Goal: Communication & Community: Participate in discussion

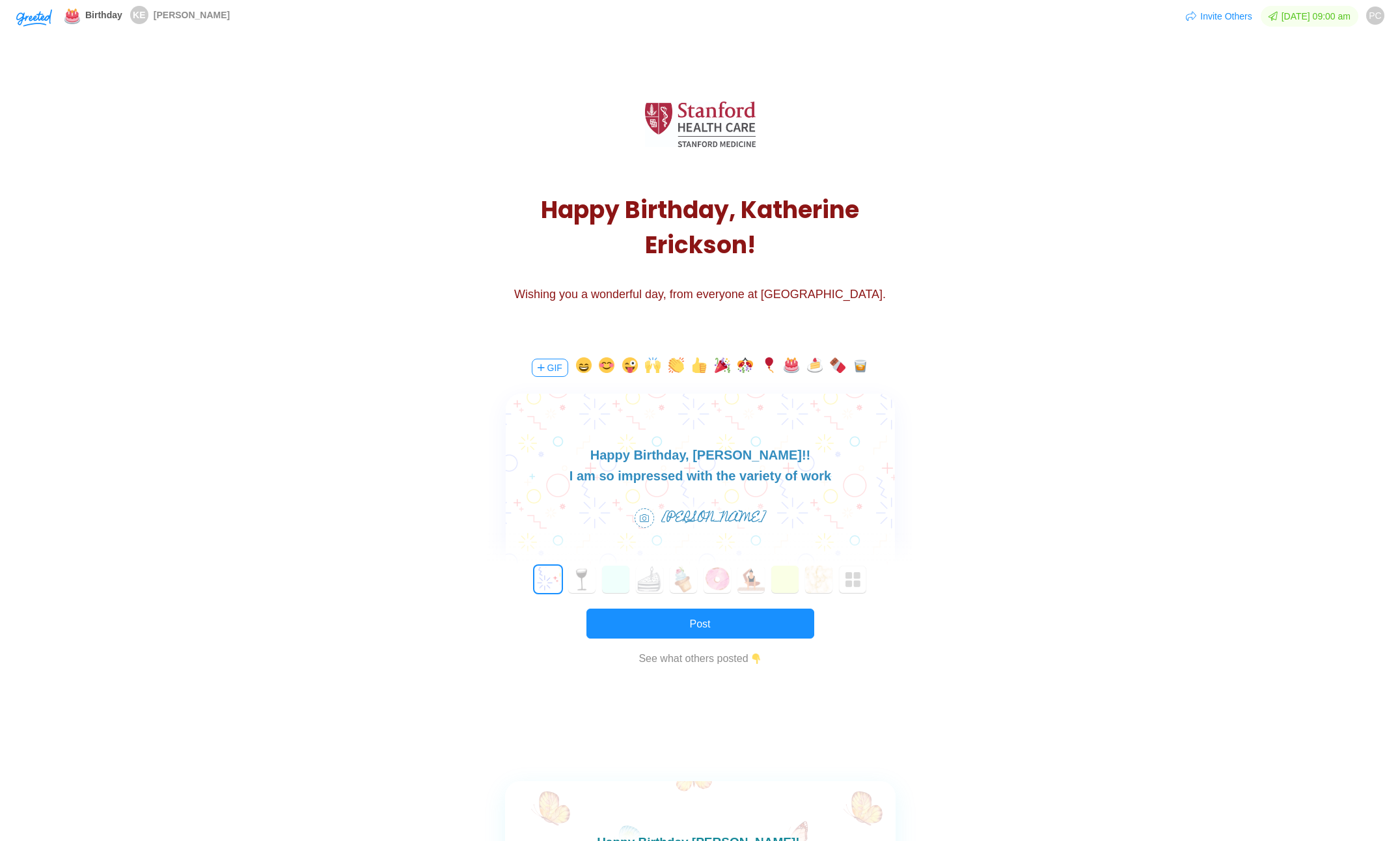
click at [787, 474] on div "I am so impressed with the variety of work" at bounding box center [699, 475] width 389 height 20
drag, startPoint x: 832, startPoint y: 474, endPoint x: 603, endPoint y: 481, distance: 229.1
click at [603, 481] on div "I am so impressed with the variety of work" at bounding box center [699, 475] width 389 height 20
click at [793, 454] on body "Happy Birthday, [PERSON_NAME]!! I am so glad we have another cat owner on the t…" at bounding box center [699, 465] width 389 height 42
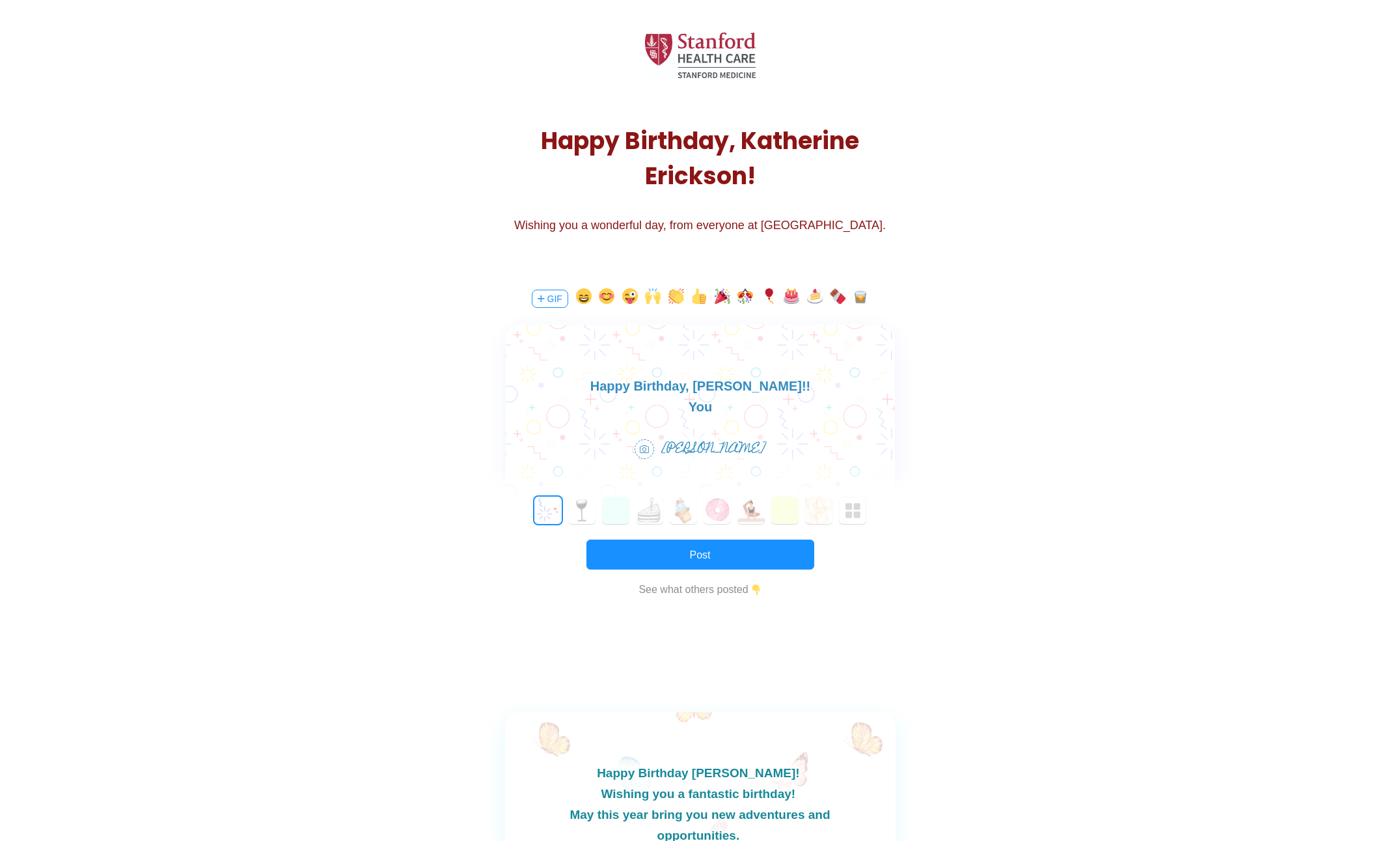
scroll to position [65, 0]
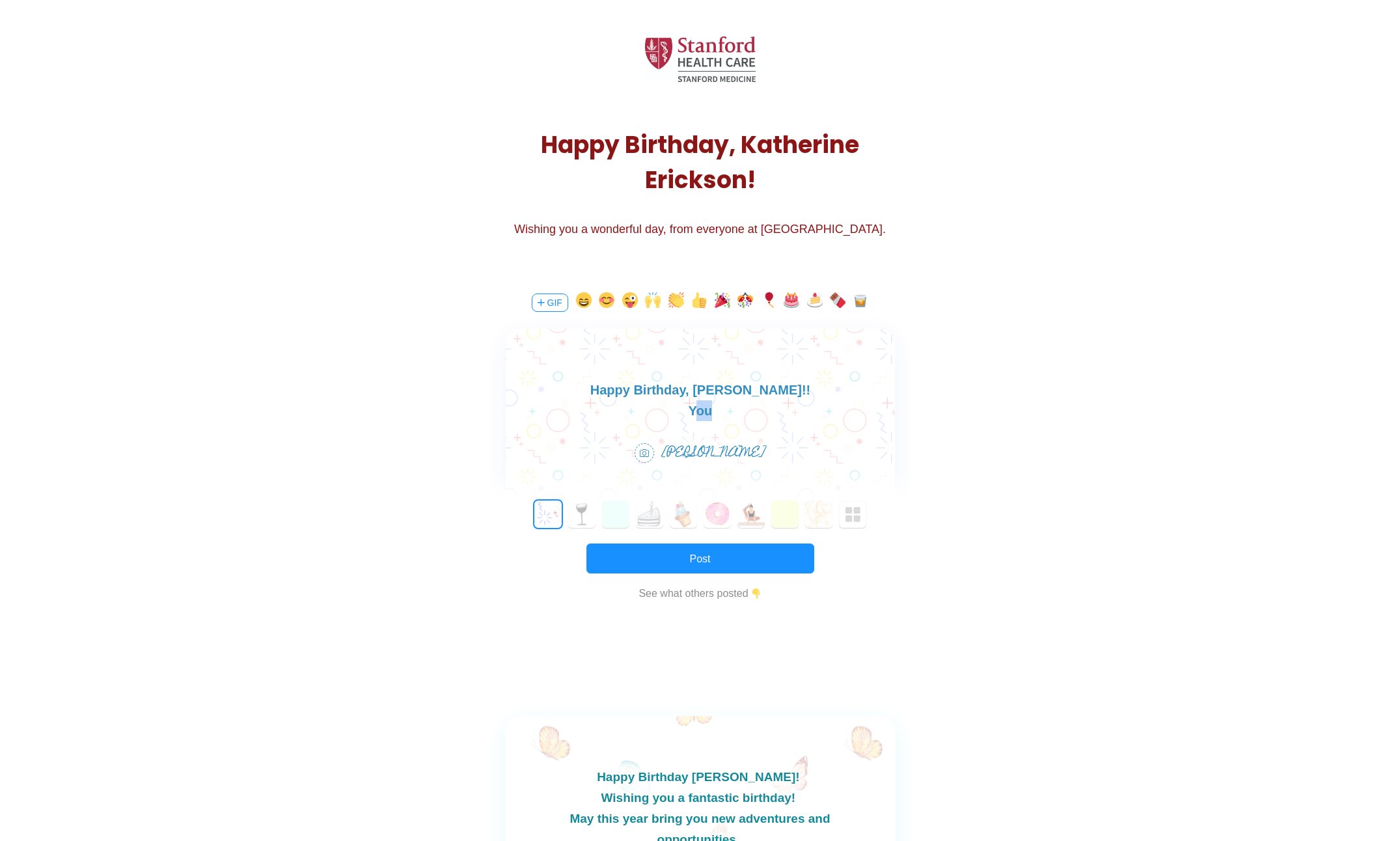
drag, startPoint x: 746, startPoint y: 412, endPoint x: 696, endPoint y: 410, distance: 50.0
click at [696, 410] on div "You I am so glad we have another cat owner on the team." at bounding box center [699, 421] width 389 height 42
click at [631, 413] on div "I'm honestly amazed with how well you I am so glad we have another cat owner on…" at bounding box center [699, 421] width 389 height 42
click at [783, 412] on div "I'm amazed with how well you I am so glad we have another cat owner on the team." at bounding box center [699, 421] width 389 height 42
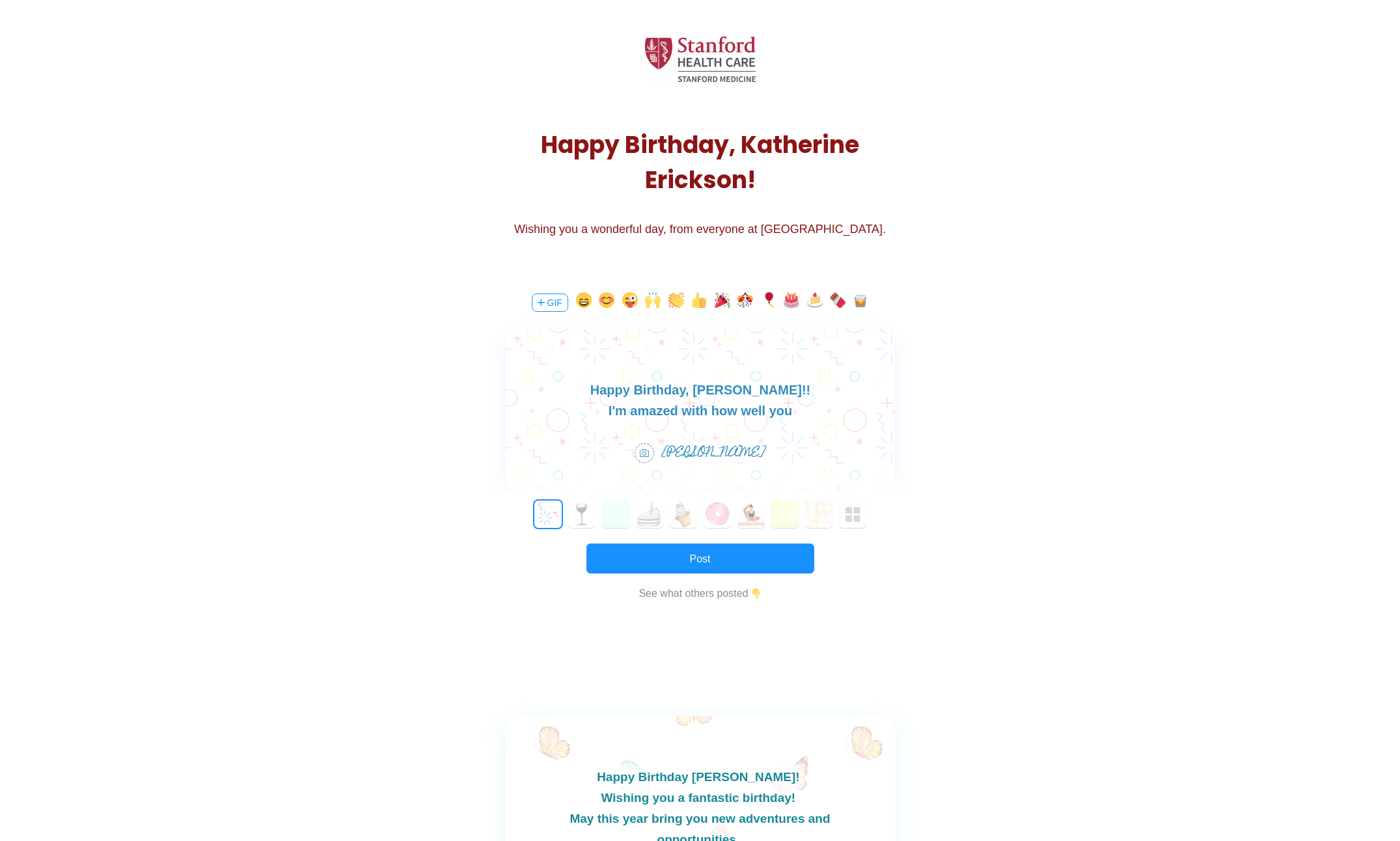
click at [791, 412] on div "I'm amazed with how well you I am so glad we have another cat owner on the team." at bounding box center [699, 421] width 389 height 42
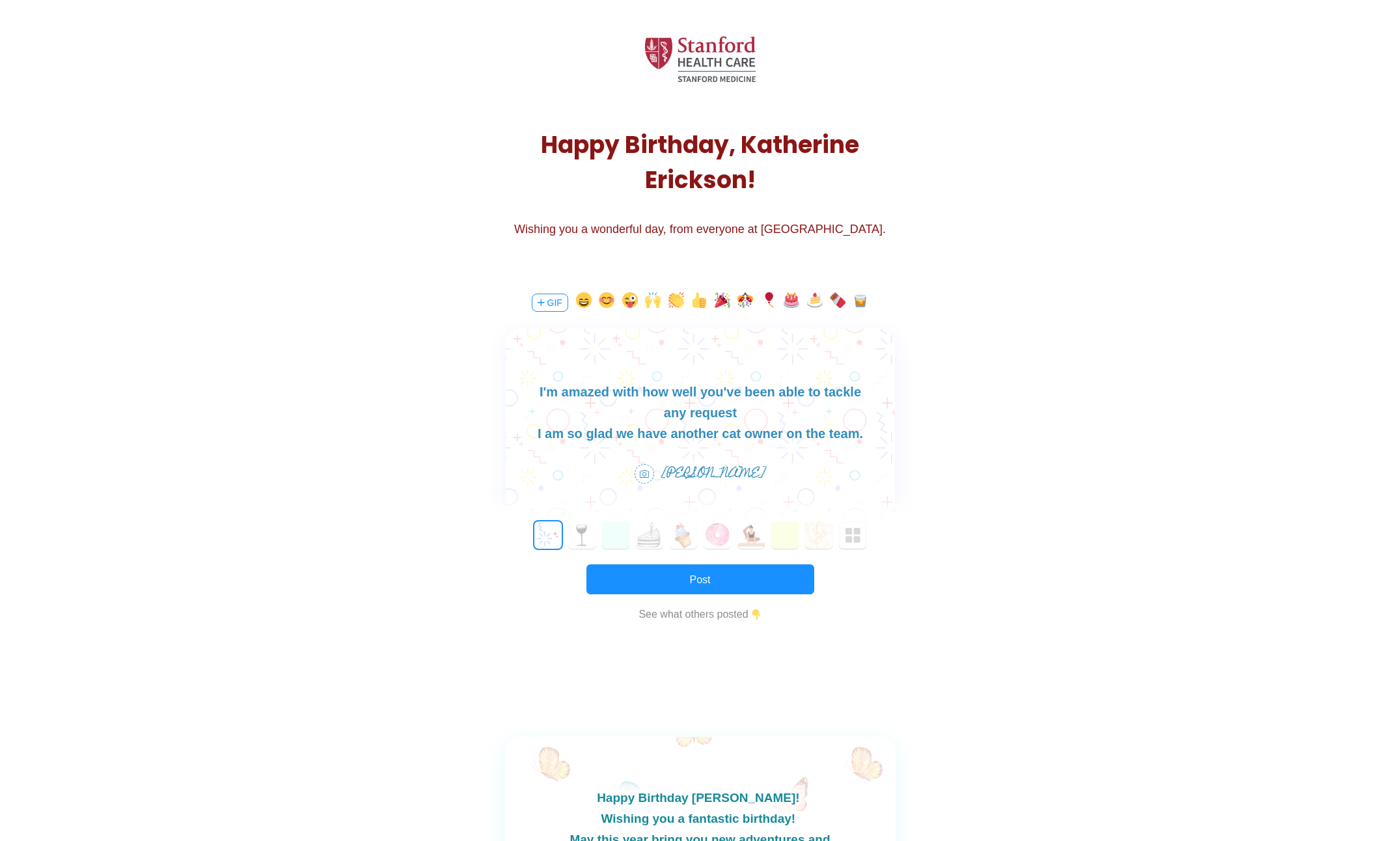
scroll to position [0, 0]
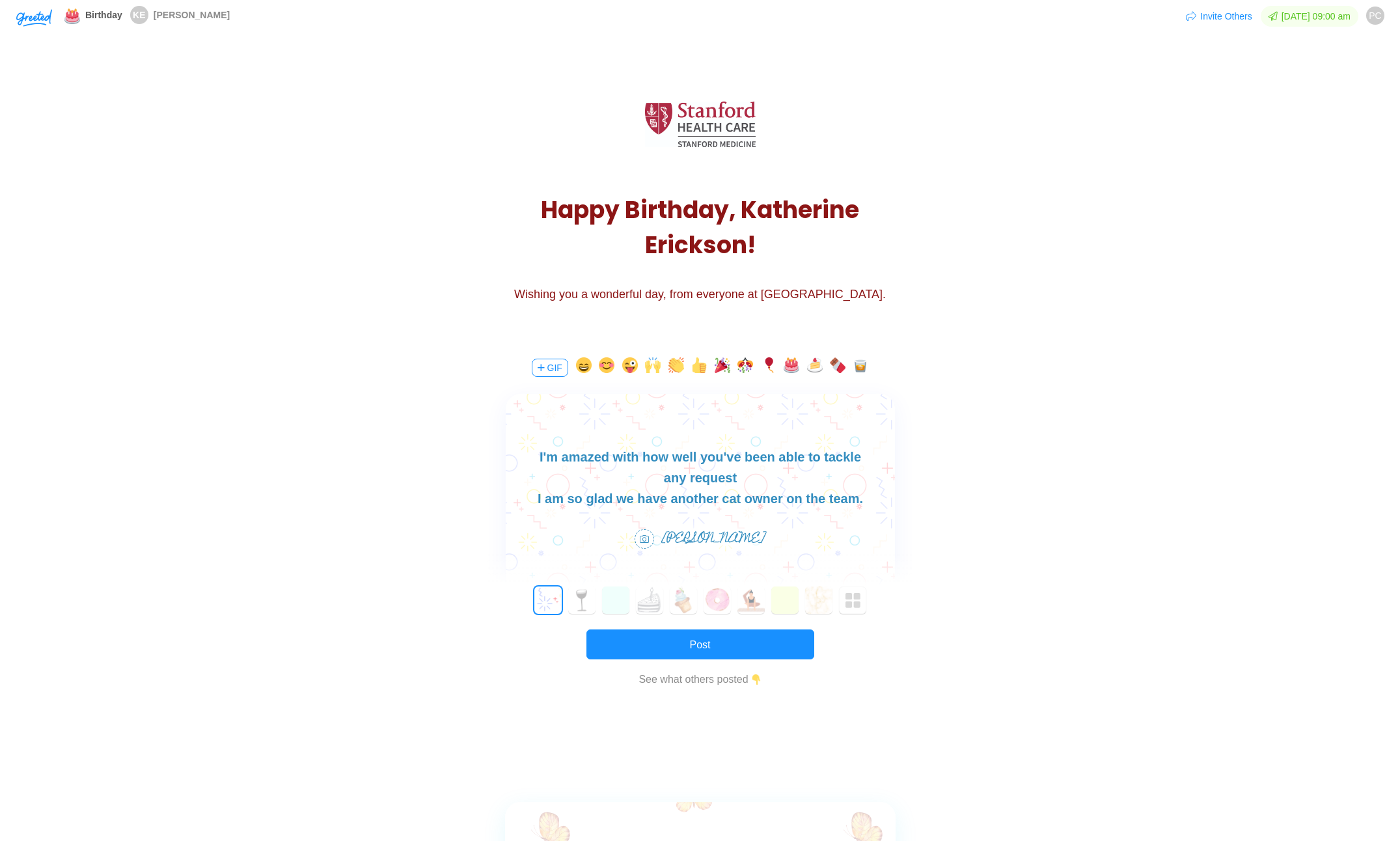
drag, startPoint x: 858, startPoint y: 501, endPoint x: 535, endPoint y: 445, distance: 327.8
click at [532, 440] on html "Happy Birthday, [PERSON_NAME]!! I'm amazed with how well you've been able to ta…" at bounding box center [699, 467] width 389 height 83
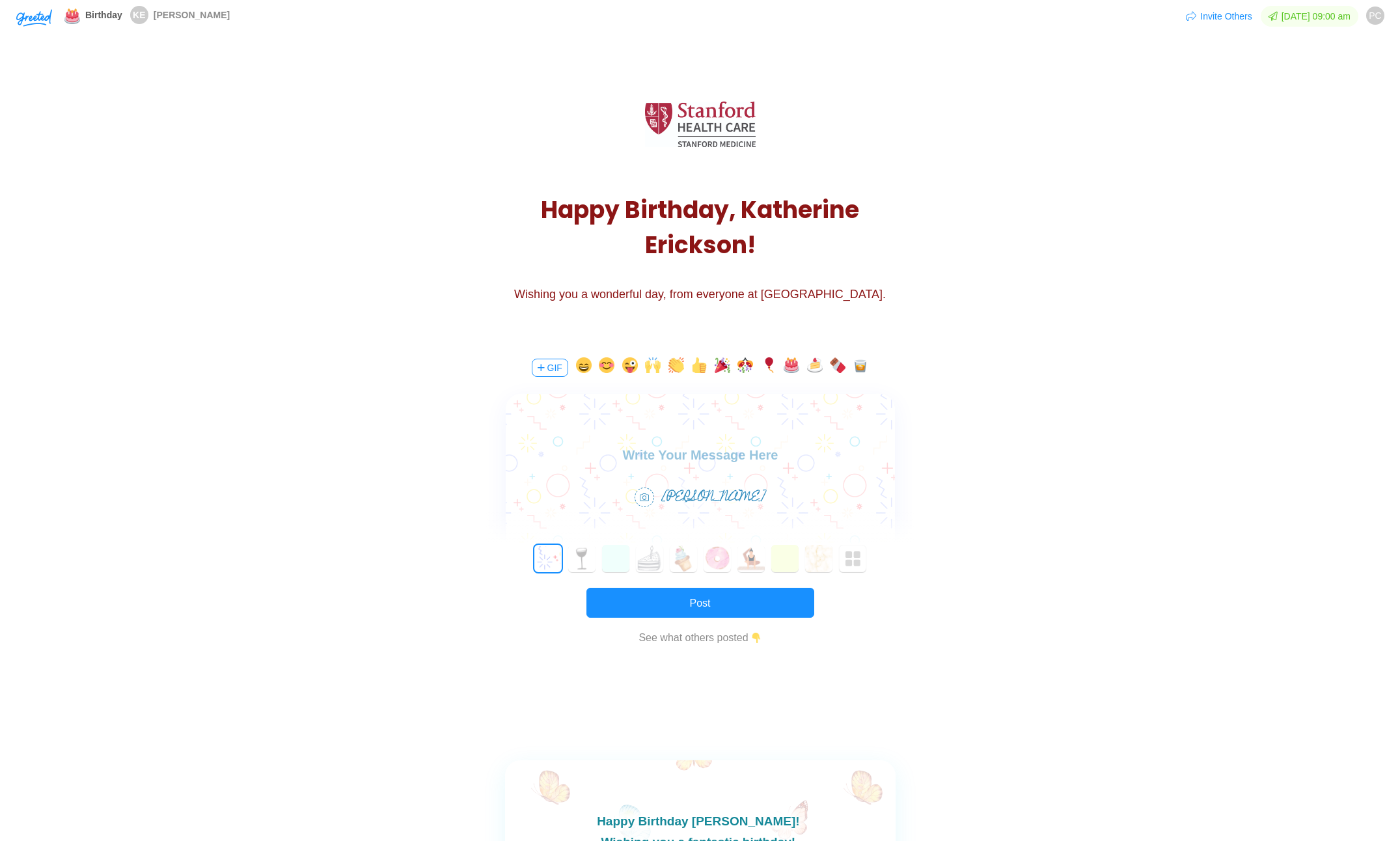
click at [762, 459] on body at bounding box center [699, 454] width 389 height 20
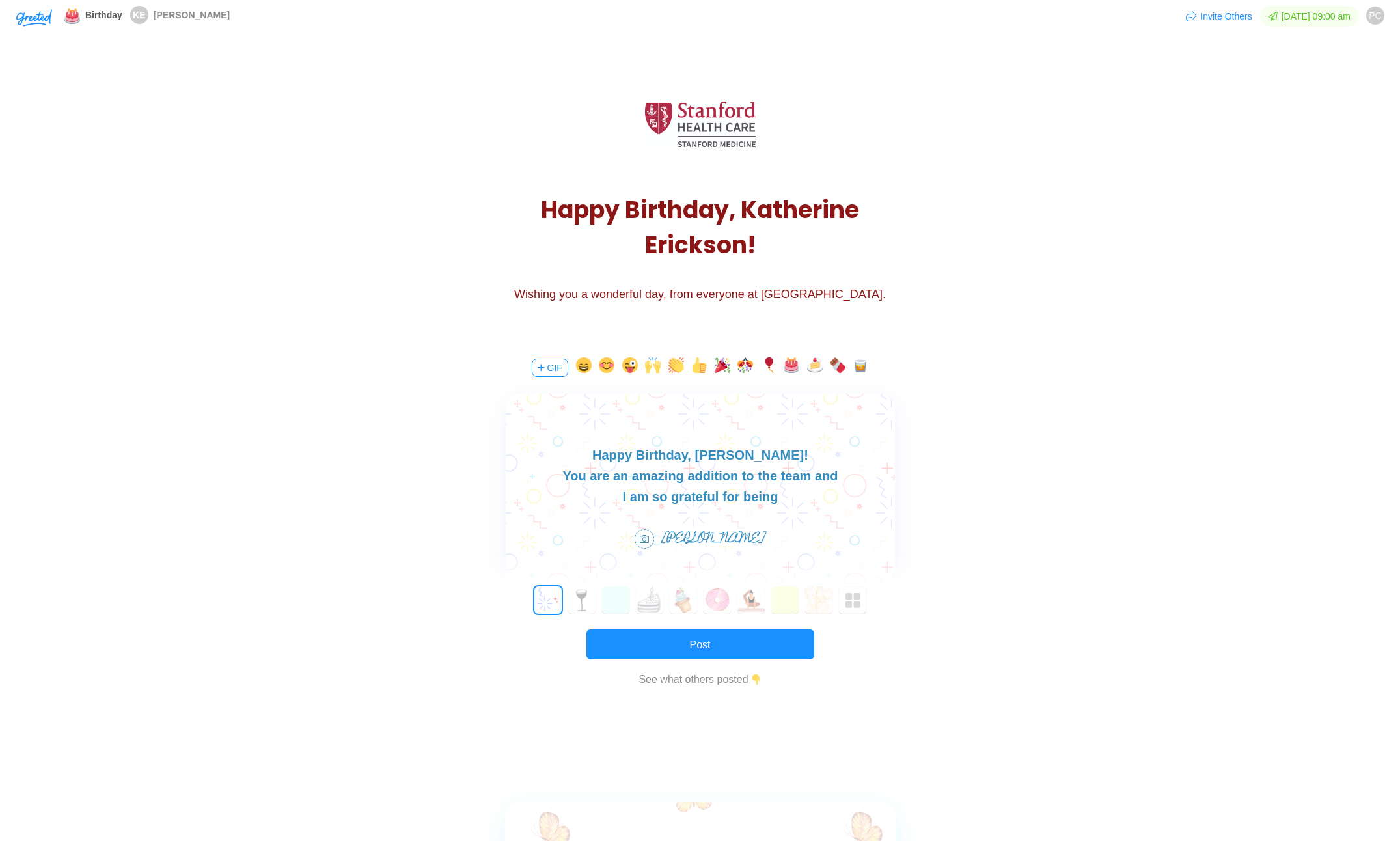
drag, startPoint x: 836, startPoint y: 477, endPoint x: 572, endPoint y: 481, distance: 264.0
click at [572, 481] on div "You are an amazing addition to the team and" at bounding box center [699, 475] width 389 height 20
click at [627, 497] on div "I am so grateful for being" at bounding box center [699, 496] width 389 height 20
click at [623, 500] on div "I am so grateful for being" at bounding box center [699, 496] width 389 height 20
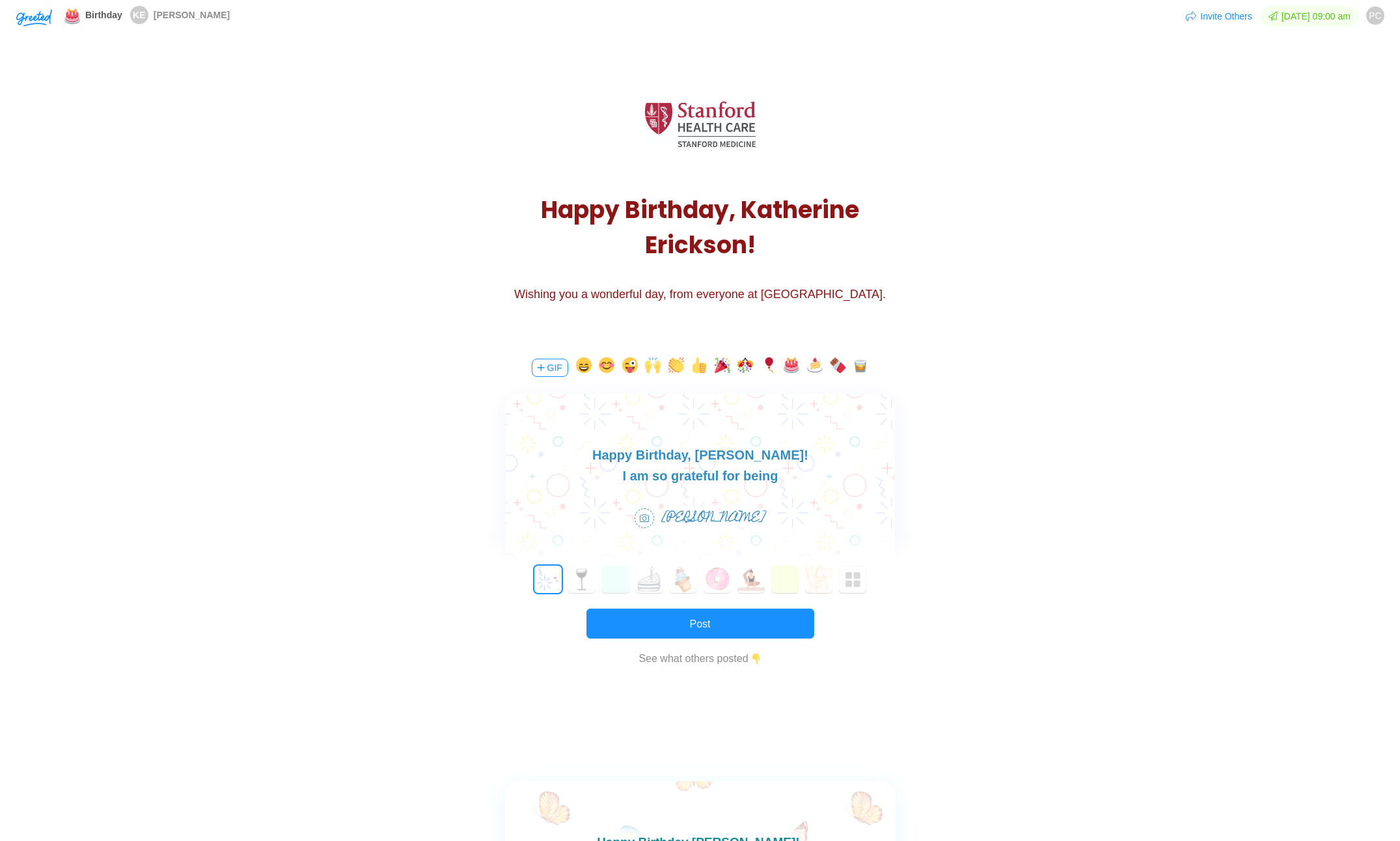
click at [792, 481] on div "I am so grateful for being" at bounding box center [699, 475] width 389 height 20
drag, startPoint x: 787, startPoint y: 478, endPoint x: 618, endPoint y: 476, distance: 169.0
click at [618, 476] on div "I am so grateful for being" at bounding box center [699, 475] width 389 height 20
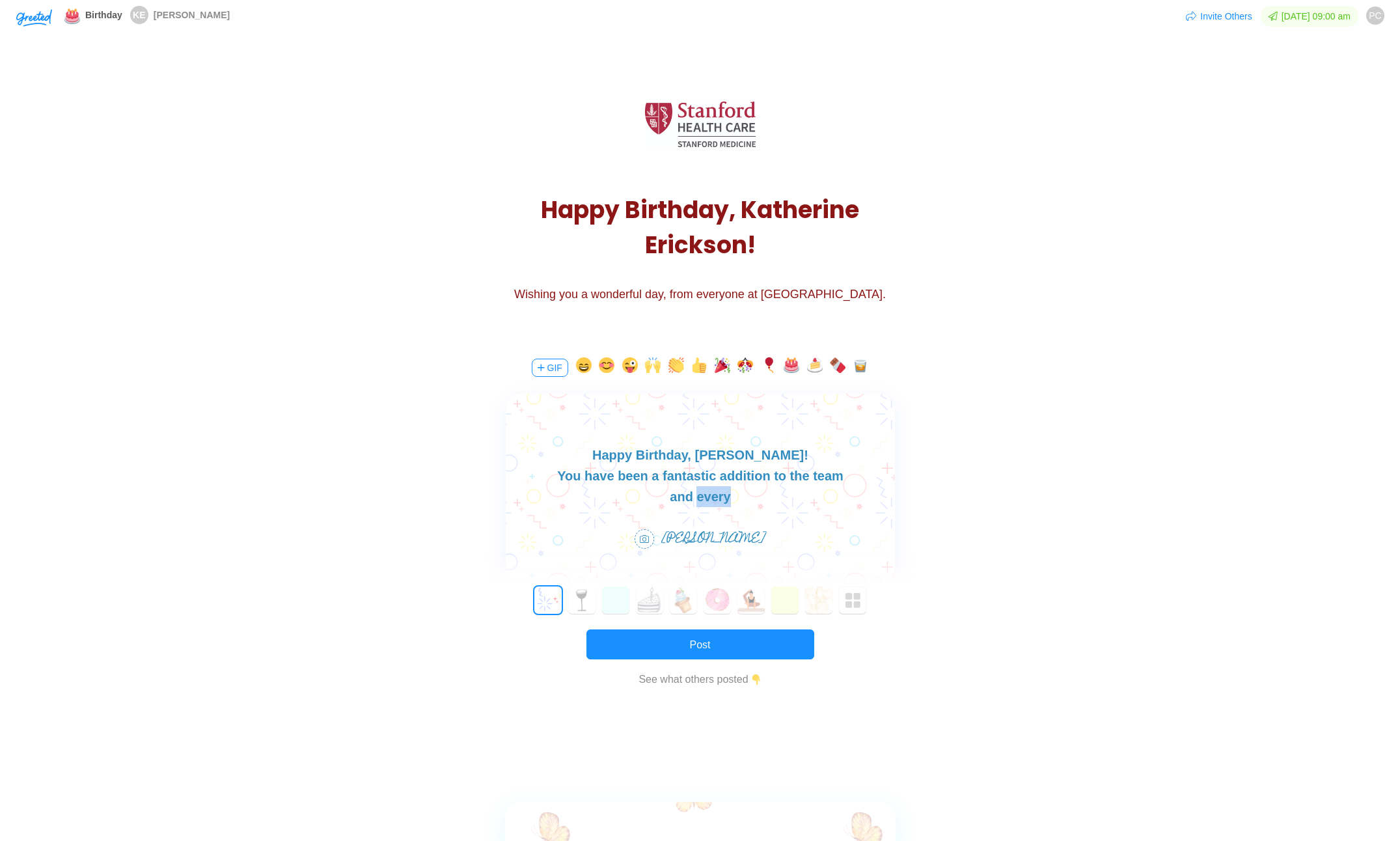
drag, startPoint x: 731, startPoint y: 501, endPoint x: 699, endPoint y: 499, distance: 32.1
click at [699, 499] on div "and every" at bounding box center [699, 496] width 389 height 20
drag, startPoint x: 763, startPoint y: 499, endPoint x: 564, endPoint y: 479, distance: 200.0
click at [564, 479] on body "Happy Birthday, [PERSON_NAME]! You have been a fantastic addition to the team a…" at bounding box center [699, 476] width 389 height 62
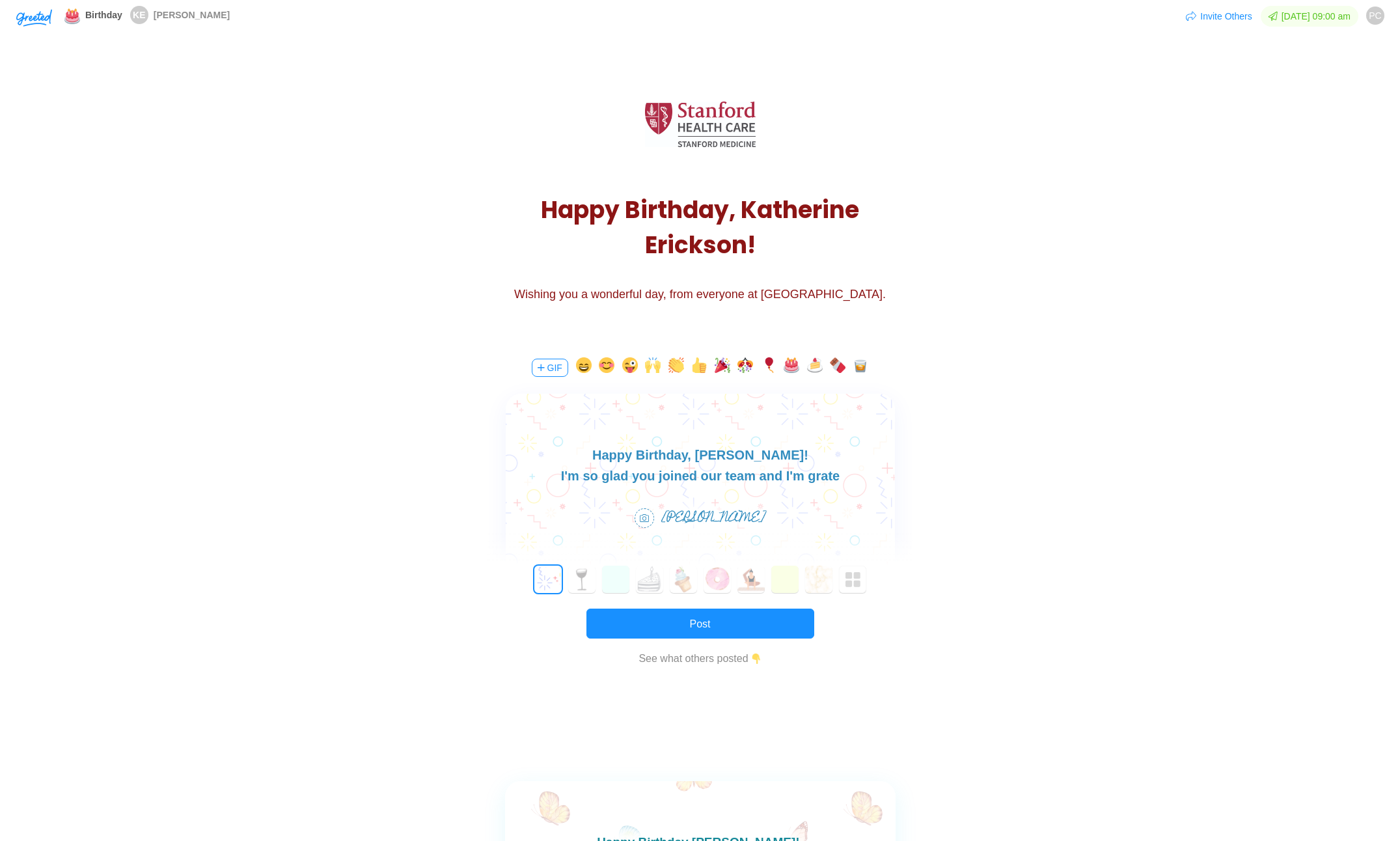
click at [697, 465] on div "I'm so glad you joined our team and I'm grate" at bounding box center [699, 475] width 389 height 20
drag, startPoint x: 836, startPoint y: 478, endPoint x: 754, endPoint y: 475, distance: 82.1
click at [754, 475] on div "I'm so glad you joined our team and I'm grate" at bounding box center [699, 475] width 389 height 20
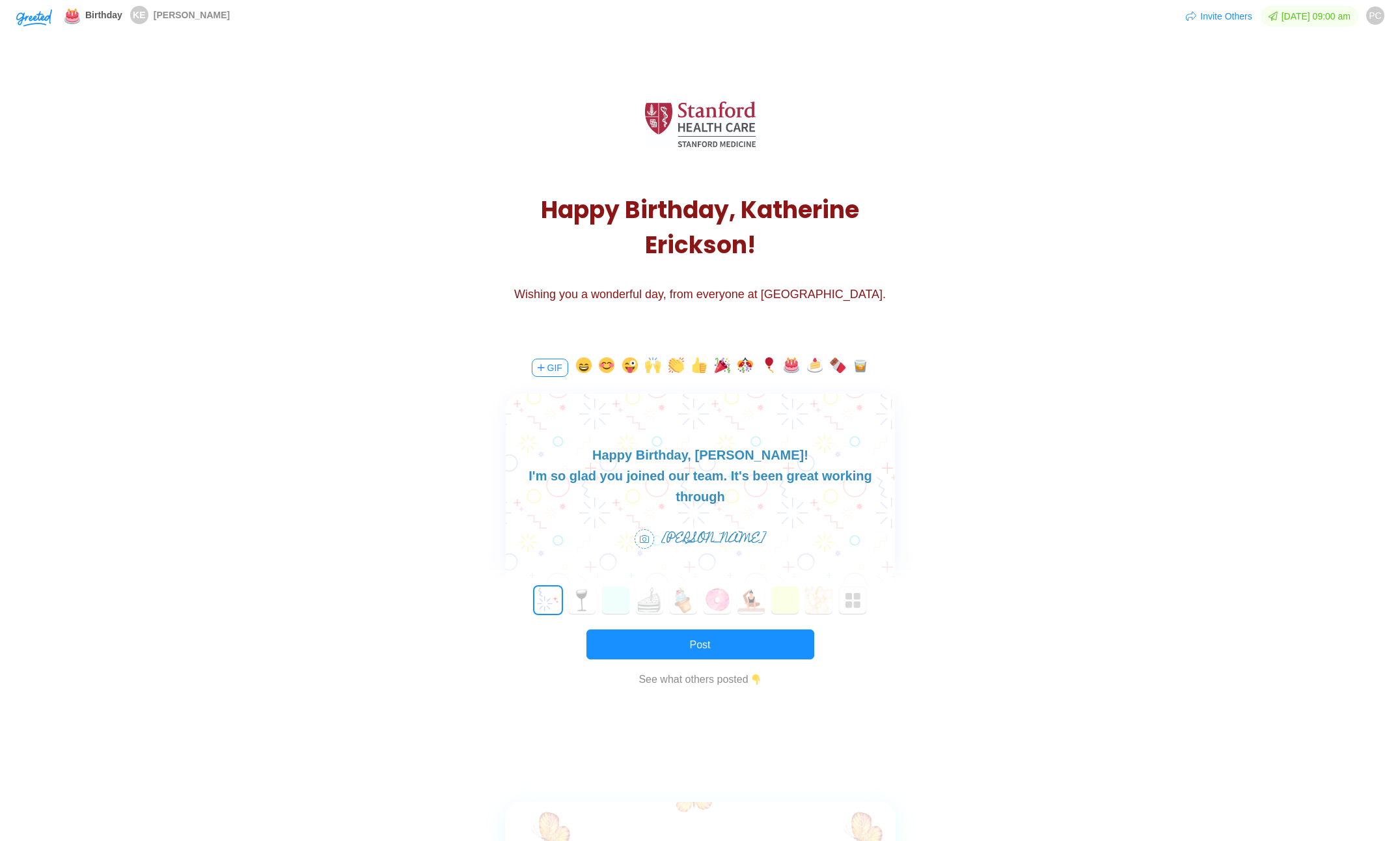
click at [862, 474] on div "I'm so glad you joined our team. It's been great working through" at bounding box center [699, 485] width 389 height 42
click at [863, 473] on div "I'm so glad you joined our team. It's been great working through" at bounding box center [699, 485] width 389 height 42
click at [884, 469] on div "I'm so glad you joined our team. It's been great working through" at bounding box center [699, 485] width 389 height 42
click at [883, 472] on div "I'm so glad you joined our team. It's been great working through" at bounding box center [699, 485] width 389 height 42
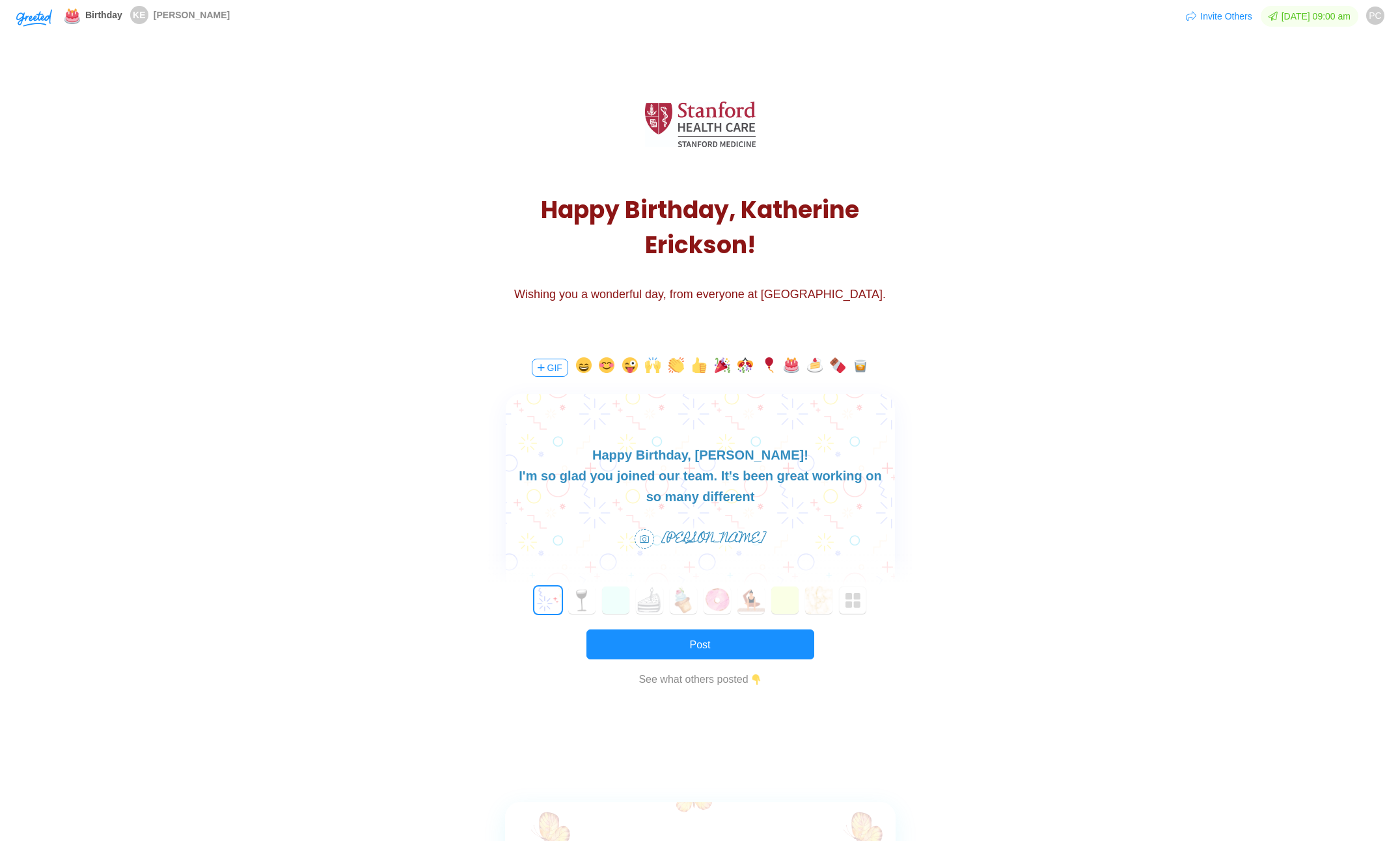
click at [755, 498] on div "so many different" at bounding box center [699, 496] width 389 height 20
drag, startPoint x: 731, startPoint y: 503, endPoint x: 780, endPoint y: 474, distance: 56.9
click at [780, 474] on body "Happy Birthday, [PERSON_NAME]! I'm so glad you joined our team. It's been great…" at bounding box center [699, 476] width 389 height 62
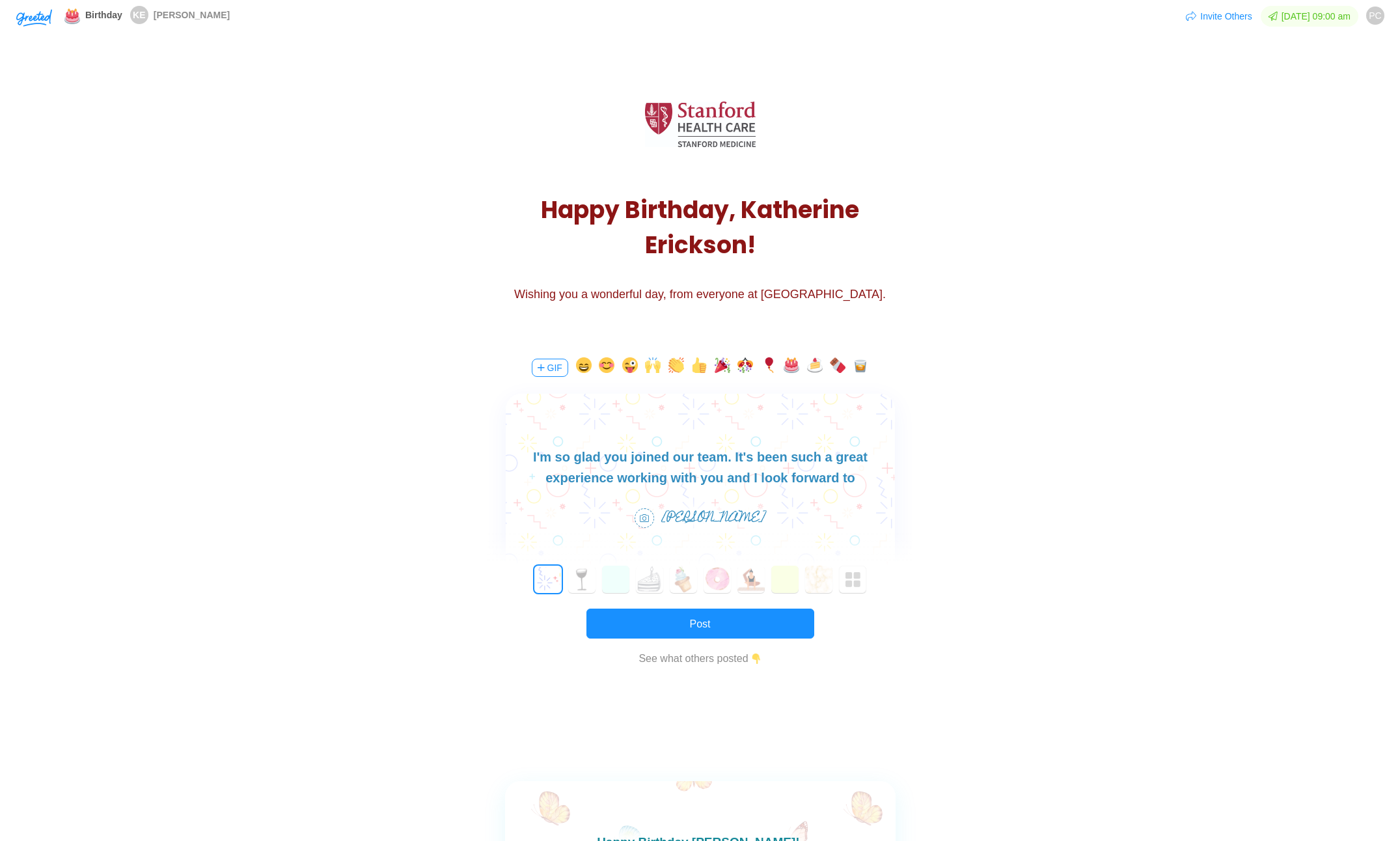
click at [827, 481] on div "I'm so glad you joined our team. It's been such a great experience working with…" at bounding box center [699, 467] width 389 height 42
drag, startPoint x: 827, startPoint y: 481, endPoint x: 424, endPoint y: 411, distance: 409.0
click at [505, 426] on html "Happy Birthday, [PERSON_NAME]! I'm so glad you joined our team. It's been such …" at bounding box center [699, 457] width 389 height 62
copy body "Happy Birthday, [PERSON_NAME]! I'm so glad you joined our team. It's been such …"
click at [767, 475] on div "I'm so glad you joined our team. It's been such a great experience working with…" at bounding box center [699, 467] width 389 height 42
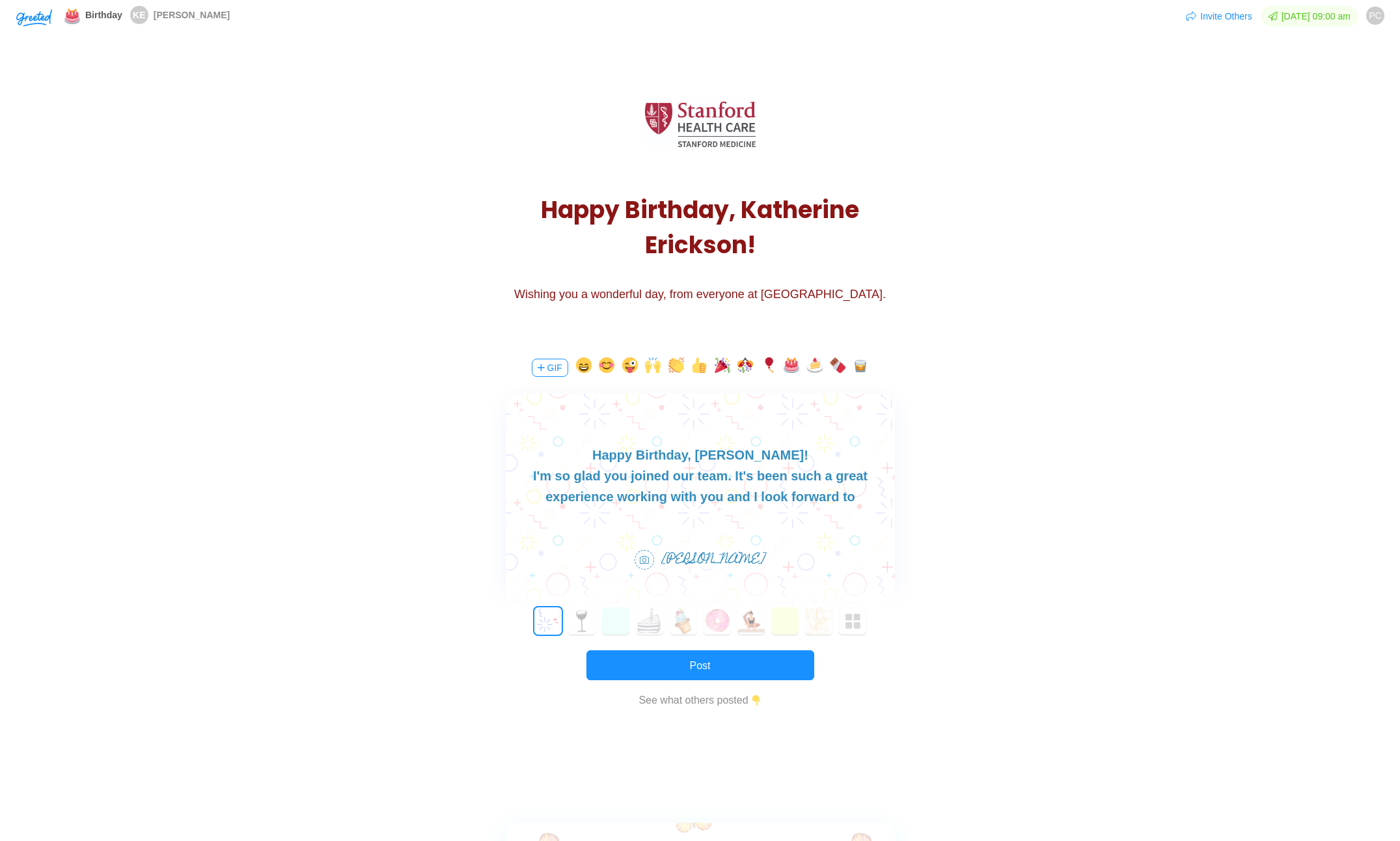
click at [695, 475] on div "I'm so glad you joined our team. It's been such a great experience working with…" at bounding box center [699, 485] width 389 height 42
click at [825, 500] on div "I'm so glad you joined our team! It's been such a great experience working with…" at bounding box center [699, 485] width 389 height 42
drag, startPoint x: 828, startPoint y: 498, endPoint x: 710, endPoint y: 499, distance: 118.0
click at [710, 499] on div "I'm so glad you joined our team! It's been such a great experience working with…" at bounding box center [699, 485] width 389 height 42
click at [856, 503] on div "I'm so glad you joined our team! It's been such a great experience working with…" at bounding box center [699, 496] width 389 height 62
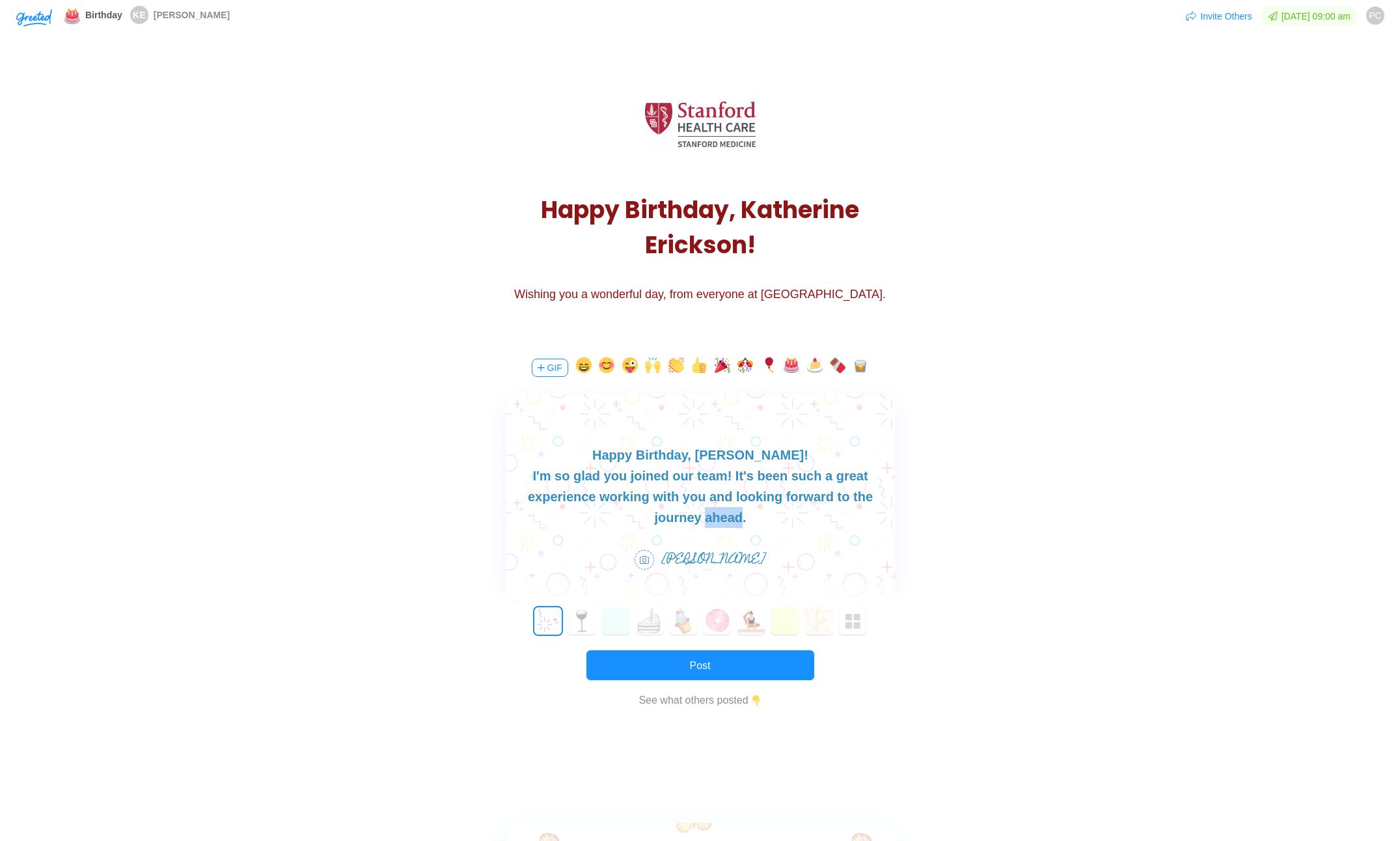
click at [856, 503] on div "I'm so glad you joined our team! It's been such a great experience working with…" at bounding box center [699, 496] width 389 height 62
click at [860, 508] on body "Happy Birthday, [PERSON_NAME]! I'm so glad you joined our team! It's been such …" at bounding box center [699, 485] width 389 height 83
click at [874, 501] on div "I'm so glad you joined our team! It's been such a great experience working with…" at bounding box center [699, 496] width 389 height 62
click at [888, 499] on div "I'm so glad you joined our team! It's been such a great experience working with…" at bounding box center [699, 496] width 389 height 62
click at [880, 497] on div "I'm so glad you joined our team! It's been such a great experience working with…" at bounding box center [699, 496] width 389 height 62
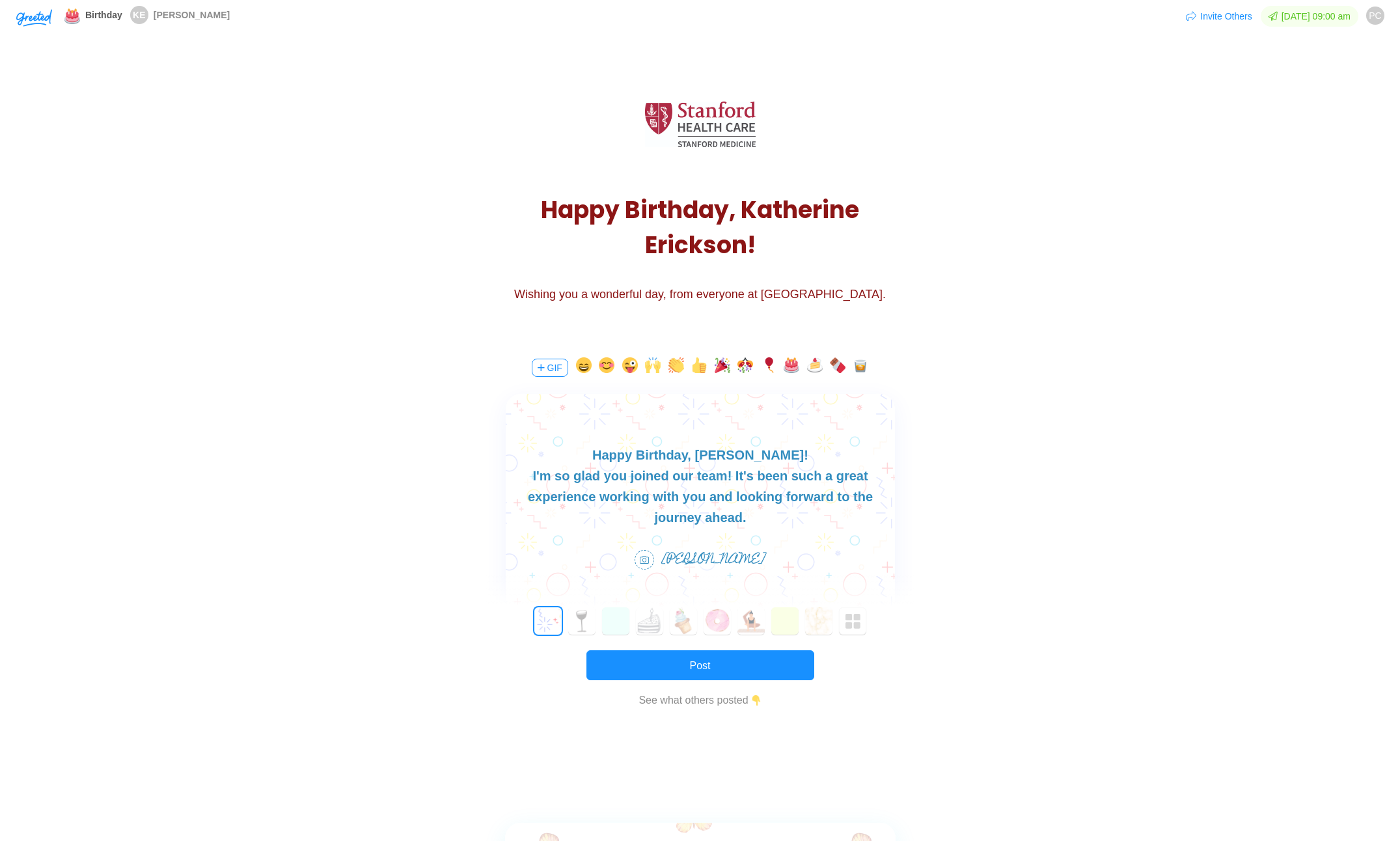
click at [767, 478] on div "I'm so glad you joined our team! It's been such a great experience working with…" at bounding box center [699, 496] width 389 height 62
click at [874, 503] on div "I'm so glad you joined our team! It's been such a great experience working with…" at bounding box center [699, 496] width 389 height 62
click at [878, 499] on div "I'm so glad you joined our team! It's been such a great experience working with…" at bounding box center [699, 496] width 389 height 62
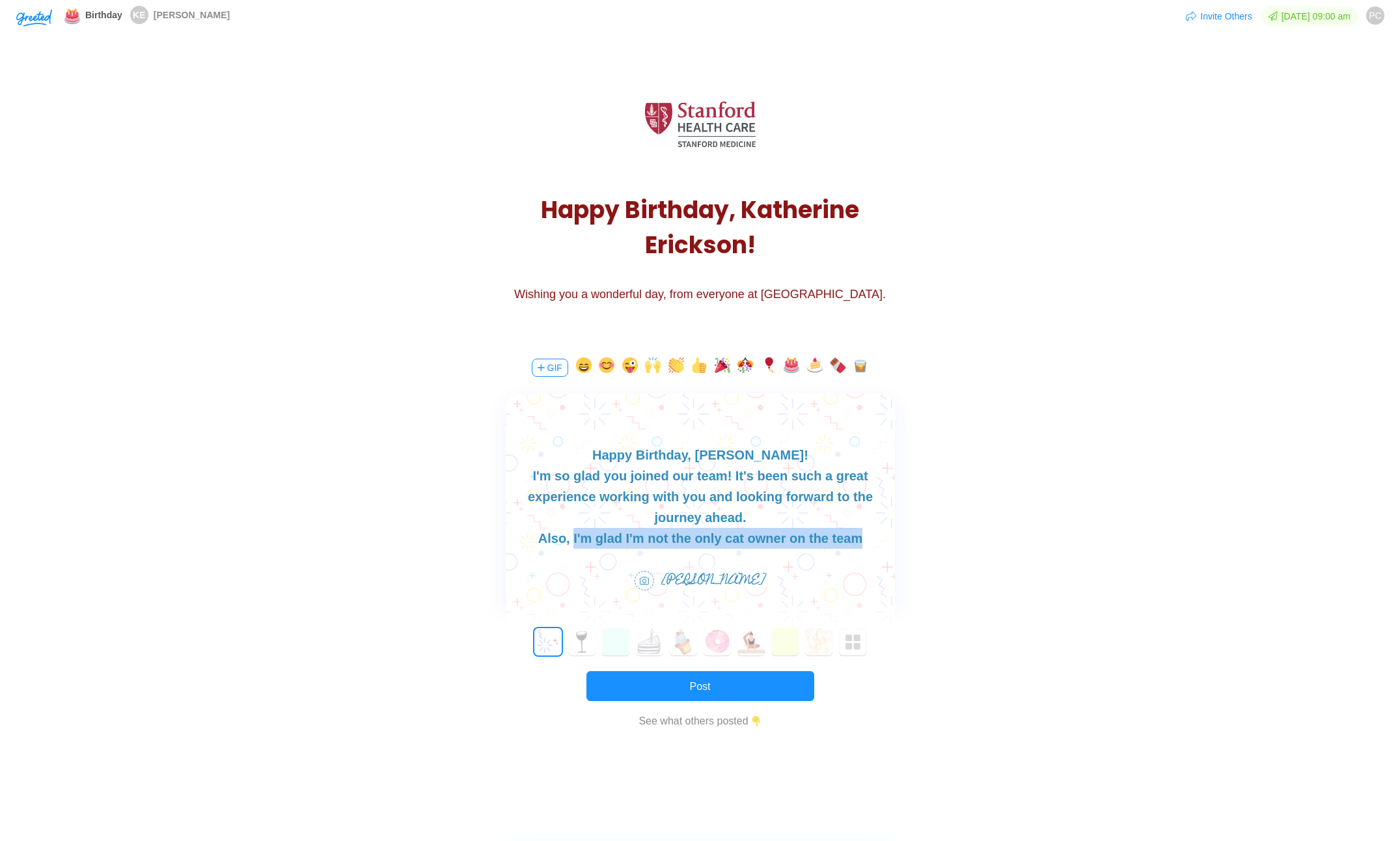
drag, startPoint x: 858, startPoint y: 523, endPoint x: 575, endPoint y: 517, distance: 283.1
click at [575, 528] on div "Also, I'm glad I'm not the only cat owner on the team" at bounding box center [699, 538] width 389 height 20
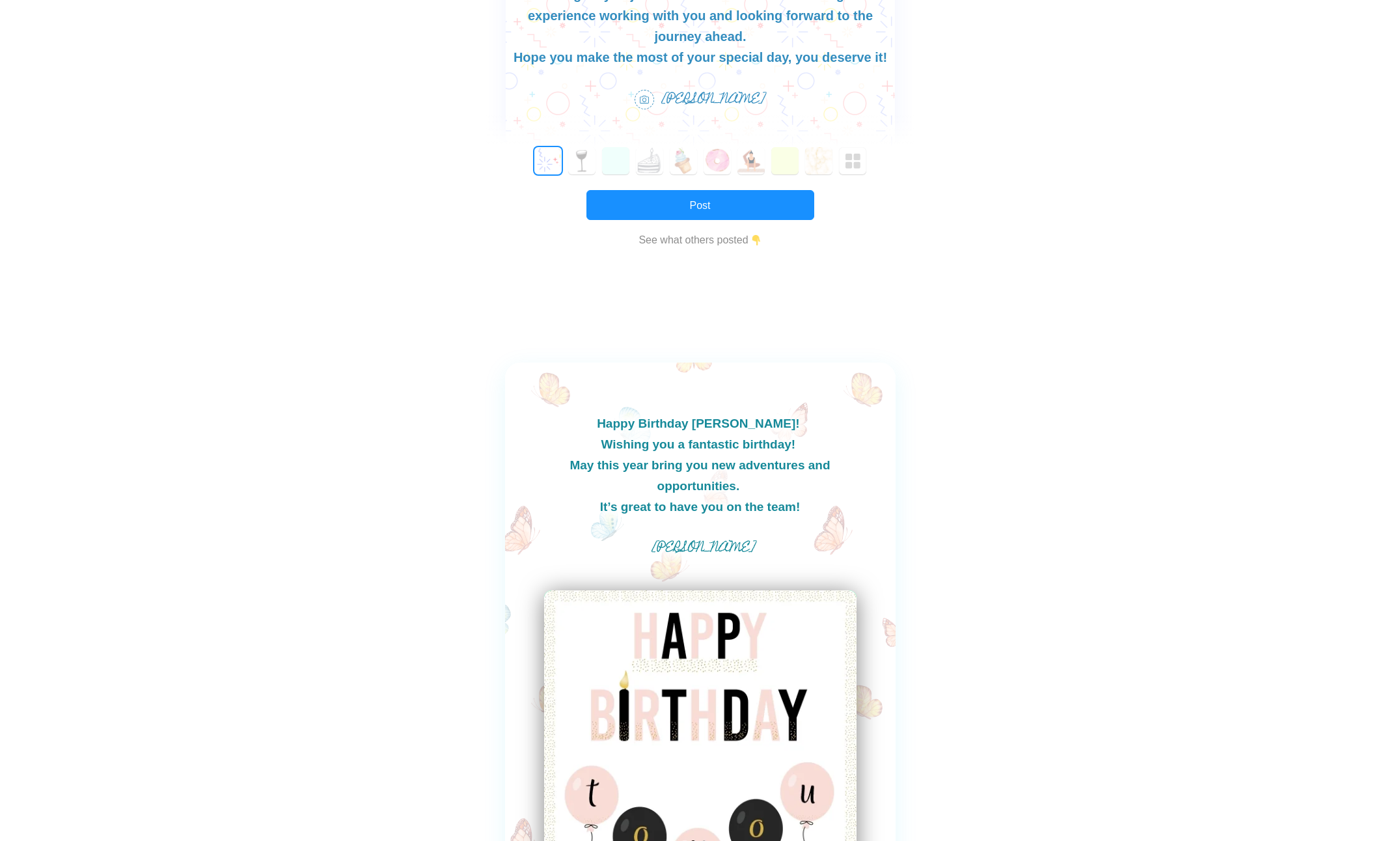
scroll to position [65, 0]
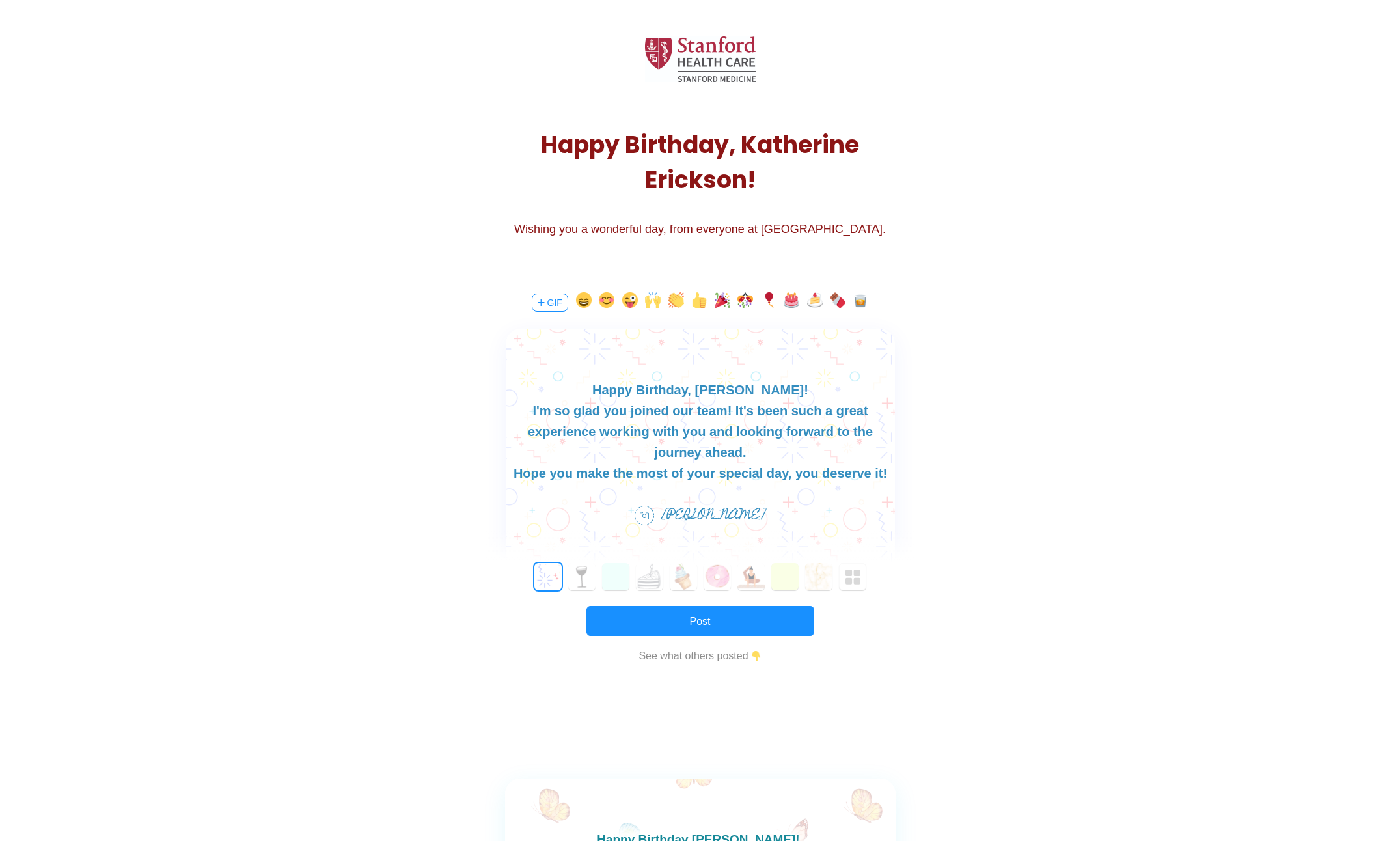
click at [810, 413] on div "I'm so glad you joined our team! It's been such a great experience working with…" at bounding box center [699, 432] width 389 height 62
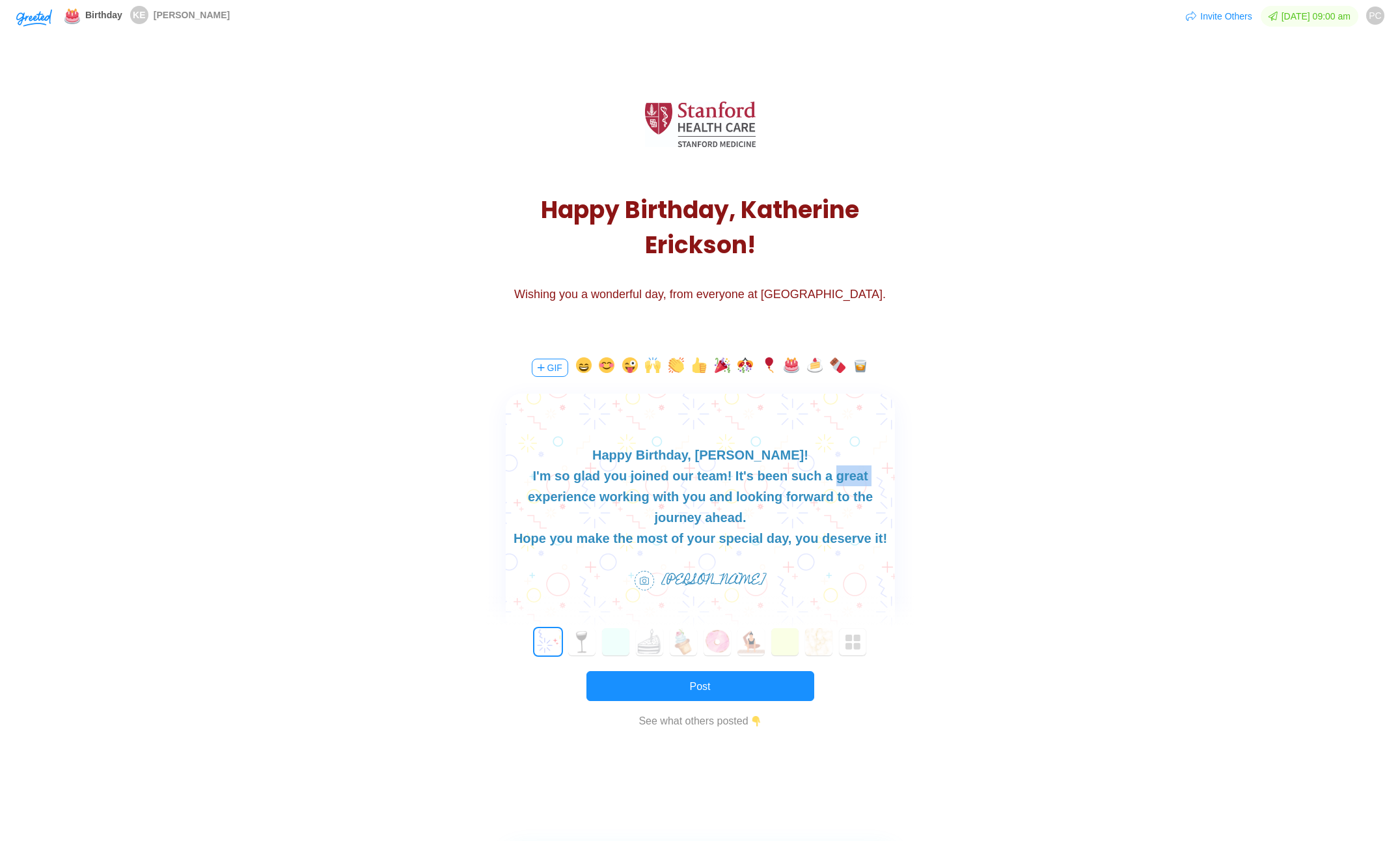
click at [802, 481] on div "I'm so glad you joined our team! It's been such a great experience working with…" at bounding box center [699, 496] width 389 height 62
click at [803, 481] on div "I'm so glad you joined our team! It's been such a great experience working with…" at bounding box center [699, 496] width 389 height 62
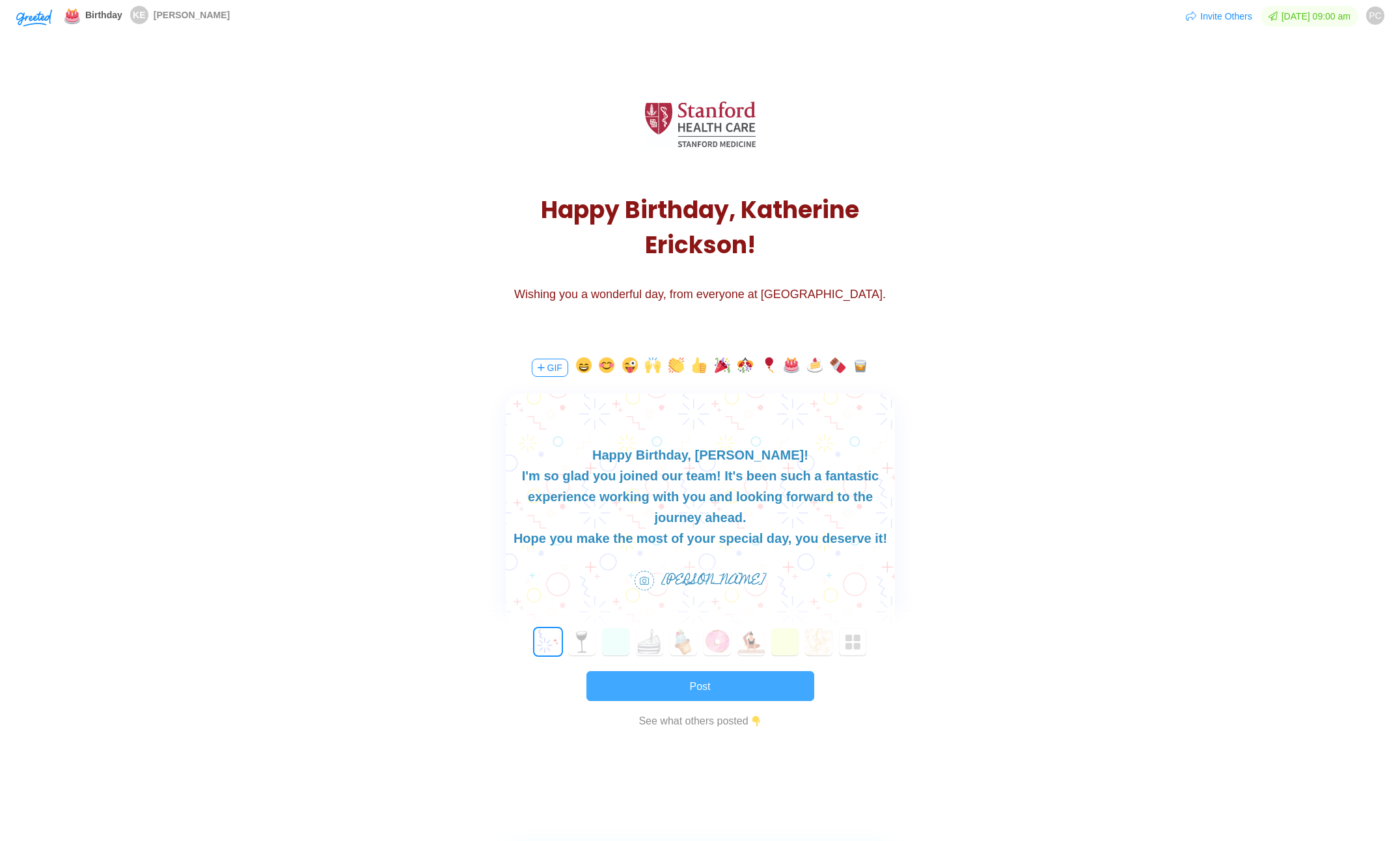
click at [706, 685] on button "Post" at bounding box center [701, 686] width 228 height 30
